Goal: Task Accomplishment & Management: Manage account settings

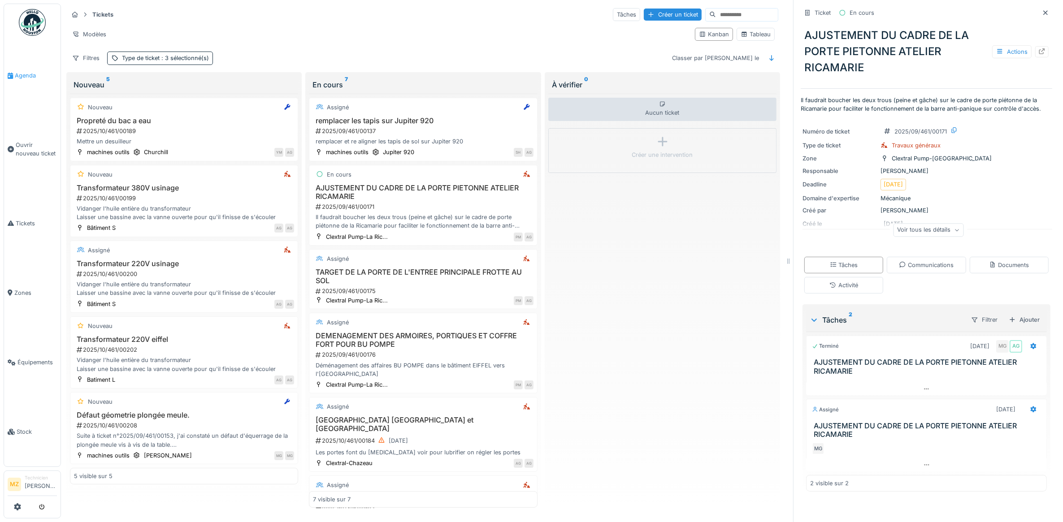
click at [29, 73] on span "Agenda" at bounding box center [36, 75] width 42 height 9
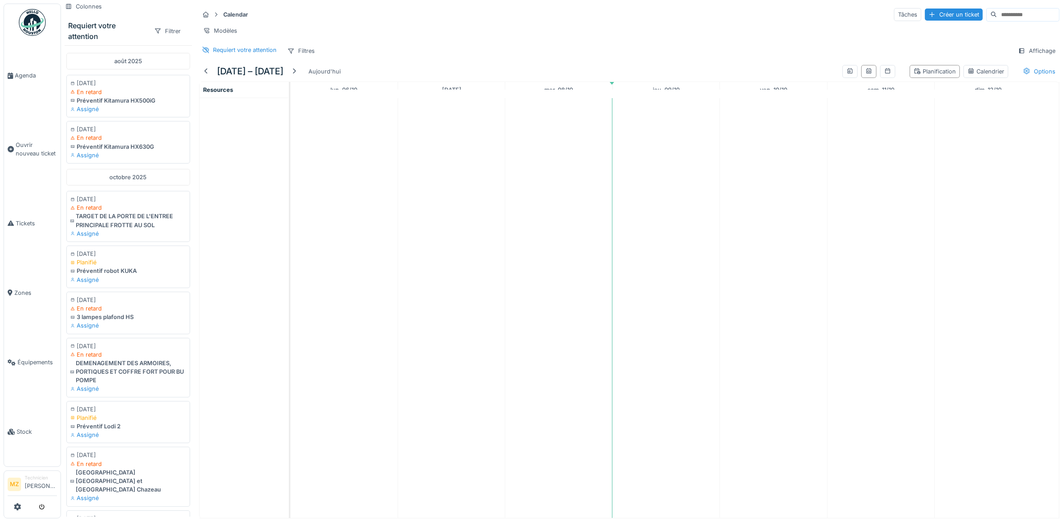
scroll to position [8, 0]
click at [211, 70] on div at bounding box center [206, 71] width 14 height 12
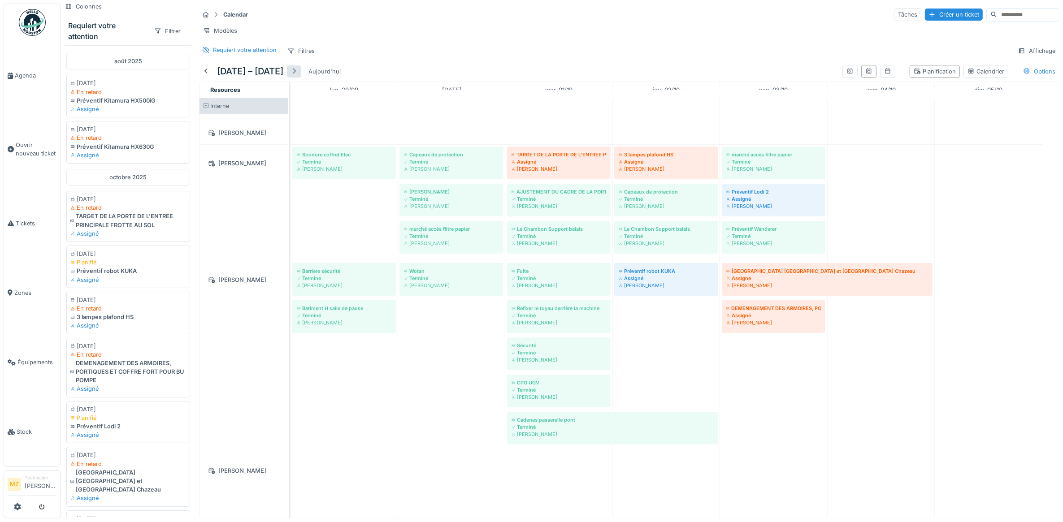
click at [301, 74] on div at bounding box center [294, 71] width 14 height 12
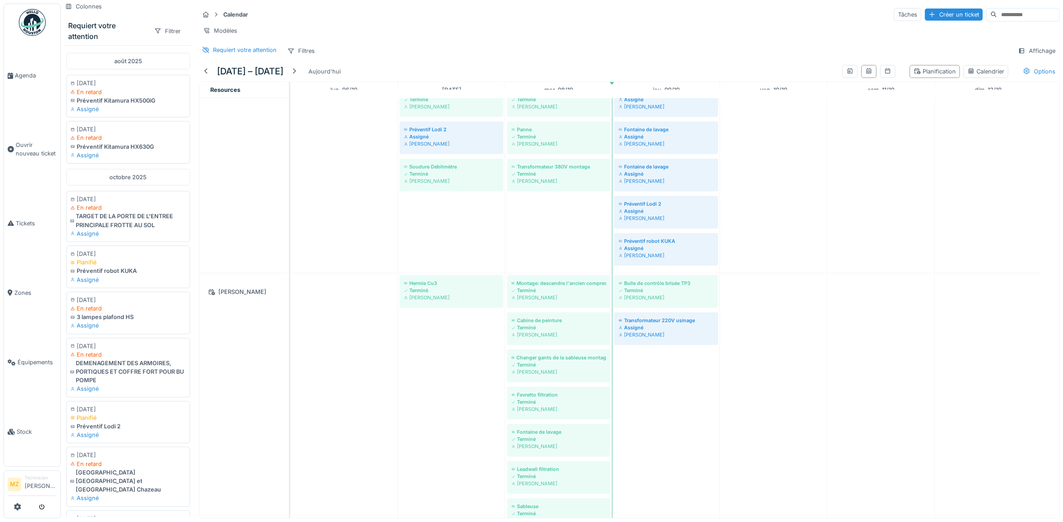
scroll to position [224, 0]
click at [660, 328] on div "Assigné" at bounding box center [666, 326] width 95 height 7
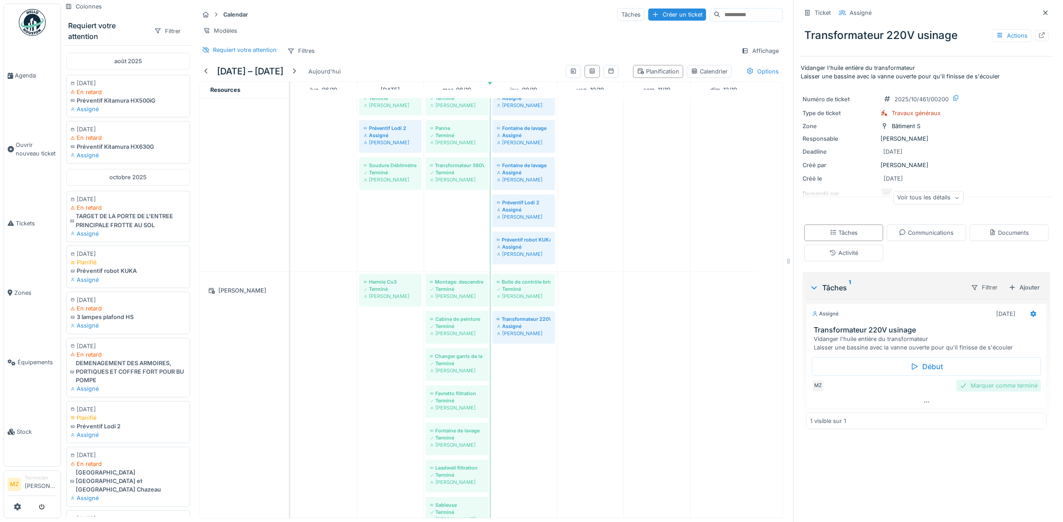
click at [996, 384] on div "Marquer comme terminé" at bounding box center [998, 386] width 85 height 12
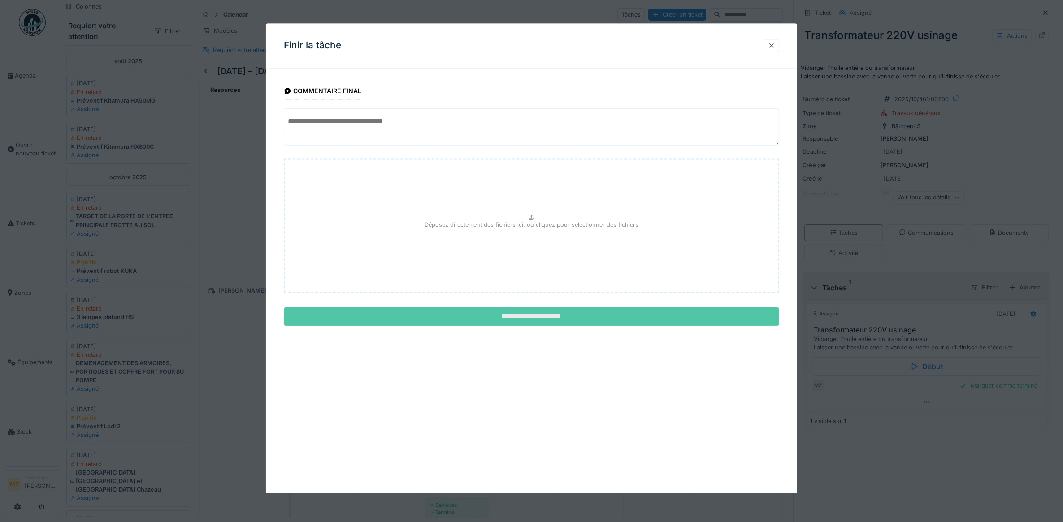
click at [548, 312] on input "**********" at bounding box center [532, 316] width 496 height 19
